Goal: Information Seeking & Learning: Learn about a topic

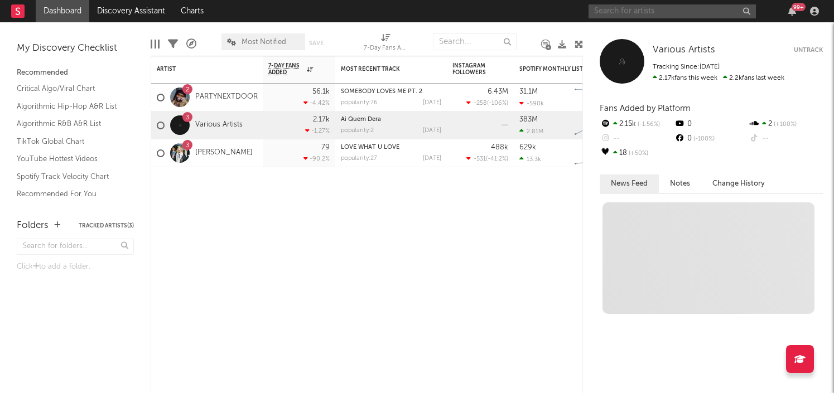
click at [643, 12] on input "text" at bounding box center [671, 11] width 167 height 14
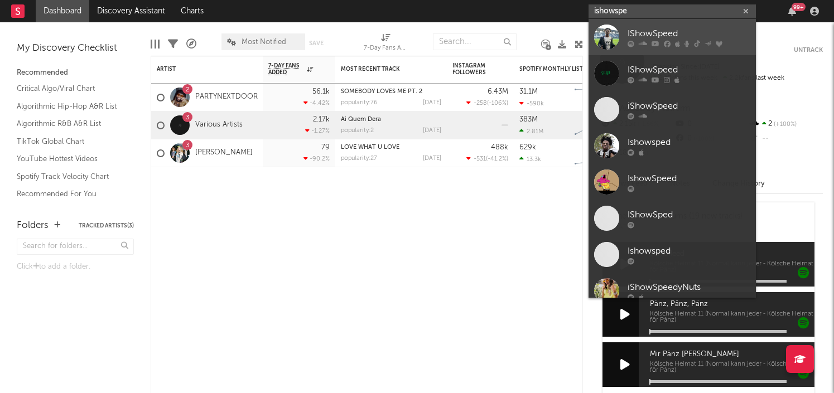
type input "ishowspe"
click at [669, 28] on div "IShowSpeed" at bounding box center [688, 33] width 123 height 13
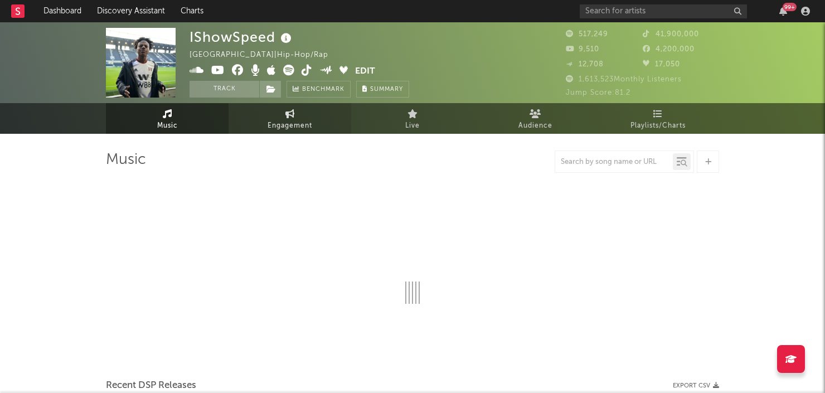
select select "6m"
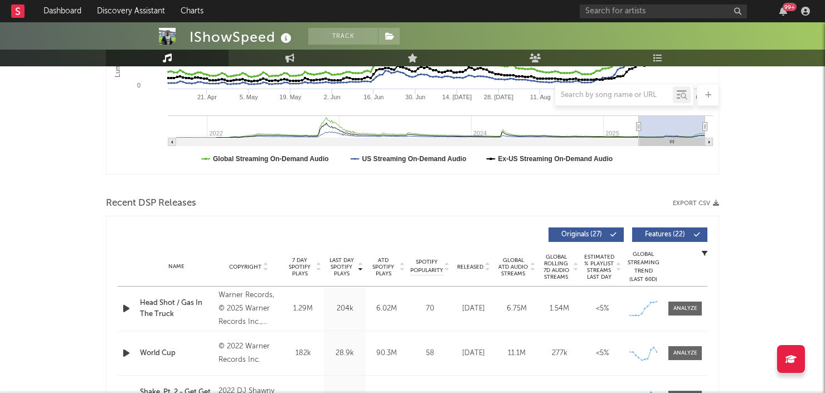
scroll to position [287, 0]
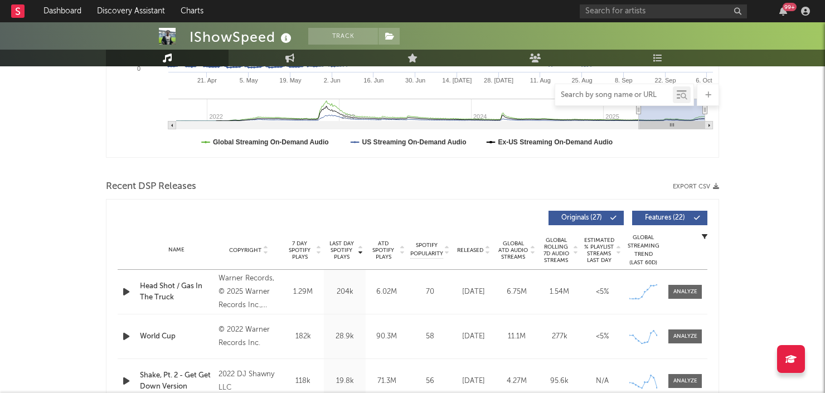
click at [582, 91] on input "text" at bounding box center [614, 95] width 118 height 9
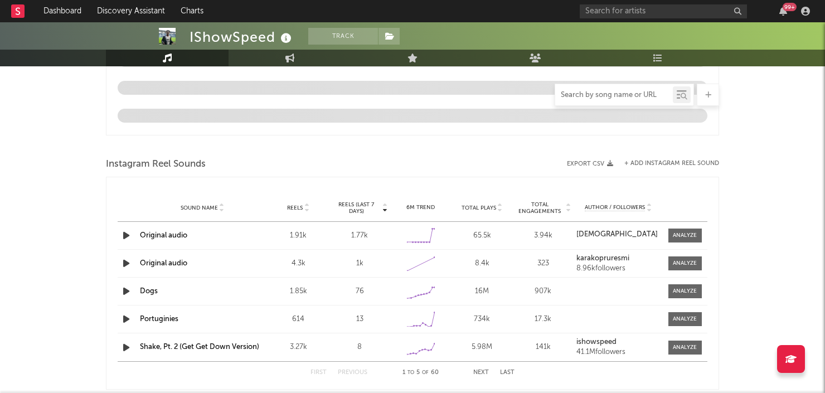
scroll to position [975, 0]
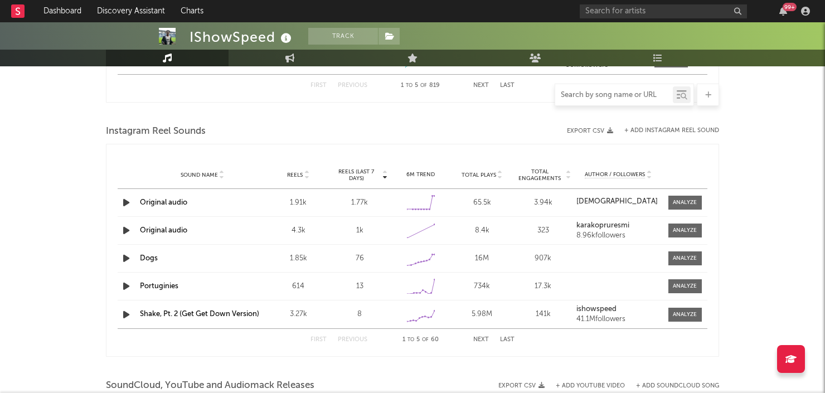
click at [632, 97] on input "text" at bounding box center [614, 95] width 118 height 9
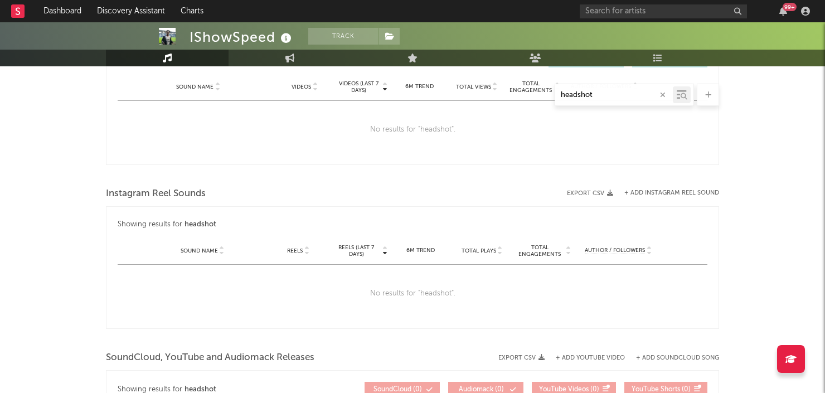
scroll to position [603, 0]
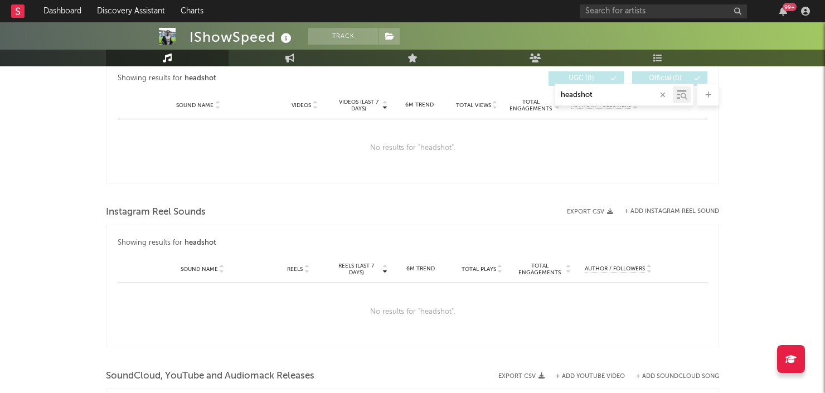
type input "headshot"
click at [364, 308] on div "No results for " headshot "." at bounding box center [413, 312] width 590 height 58
click at [583, 98] on input "headshot" at bounding box center [614, 95] width 118 height 9
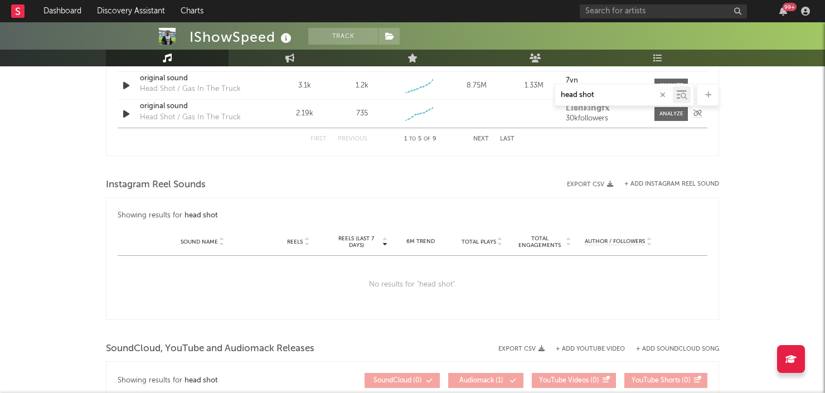
scroll to position [745, 0]
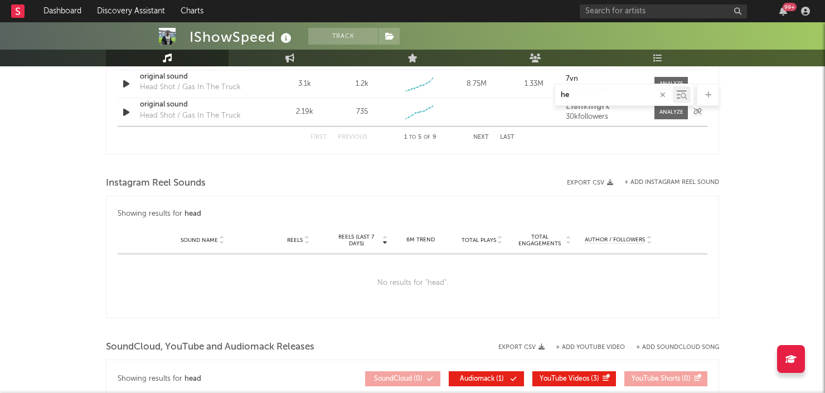
type input "h"
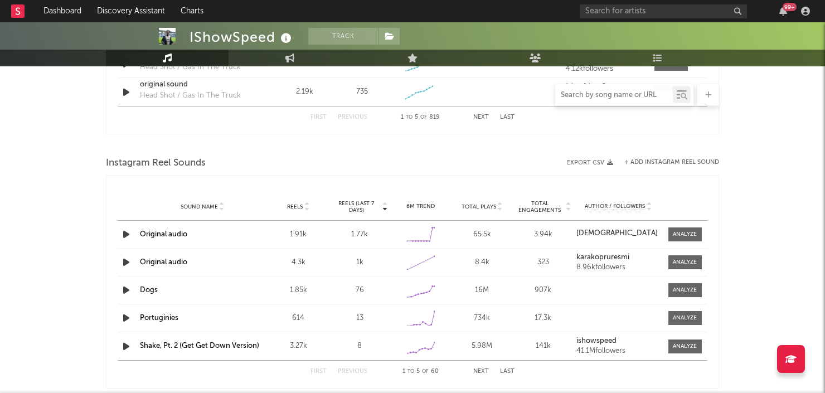
scroll to position [952, 0]
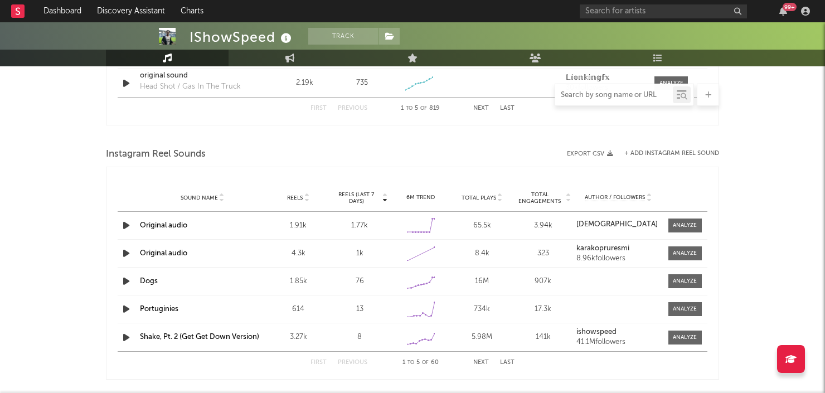
click at [127, 229] on icon "button" at bounding box center [126, 226] width 12 height 14
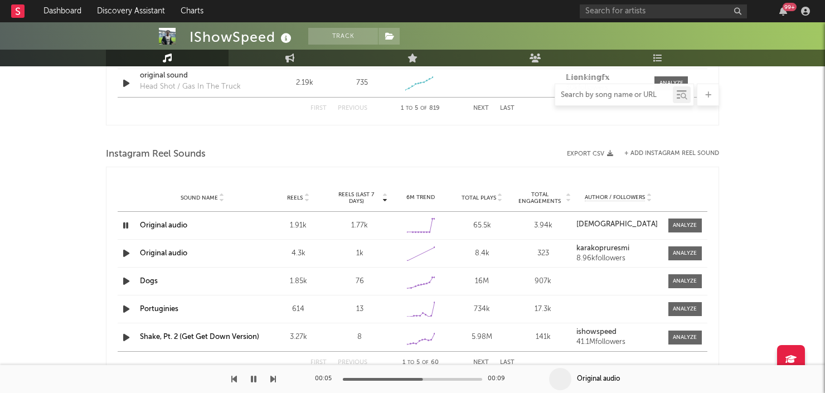
click at [127, 229] on icon "button" at bounding box center [125, 226] width 11 height 14
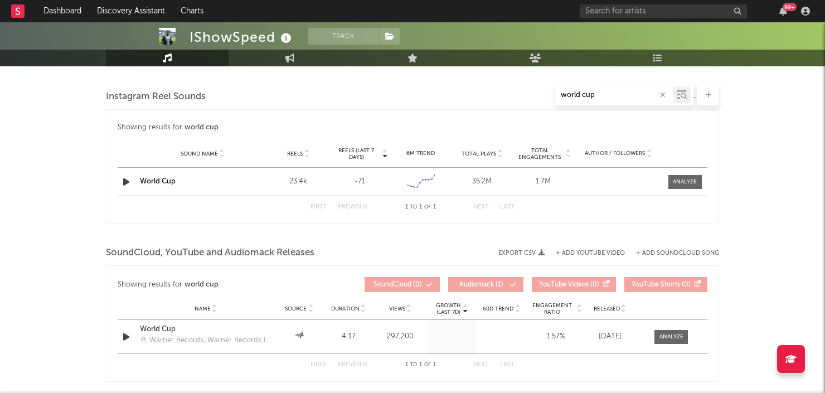
scroll to position [809, 0]
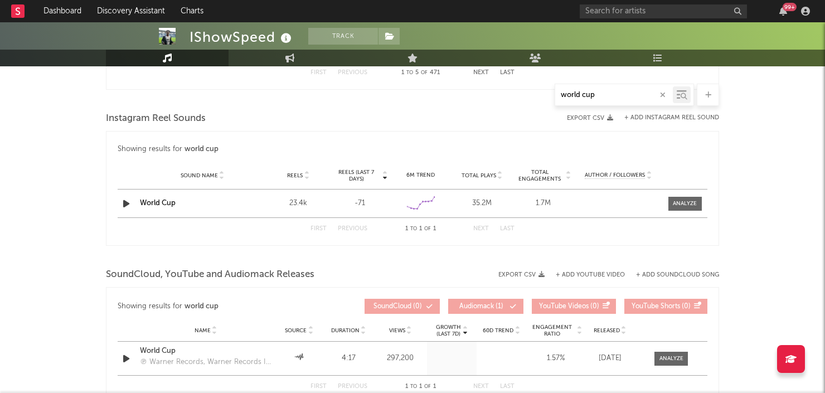
type input "world cup"
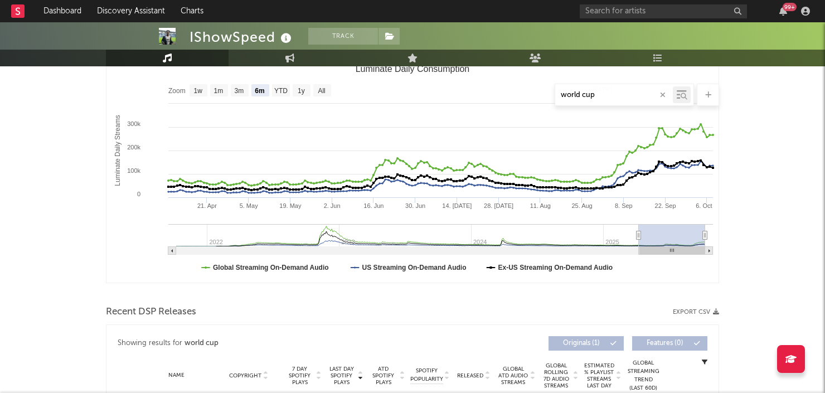
scroll to position [149, 0]
